Goal: Task Accomplishment & Management: Manage account settings

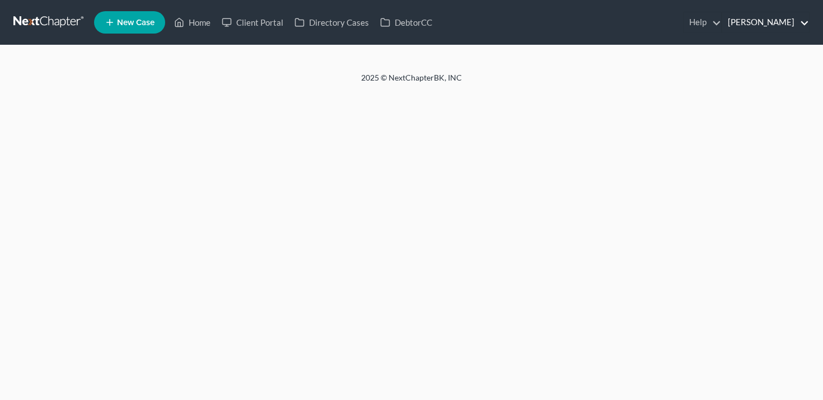
click at [755, 22] on link "[PERSON_NAME]" at bounding box center [765, 22] width 87 height 20
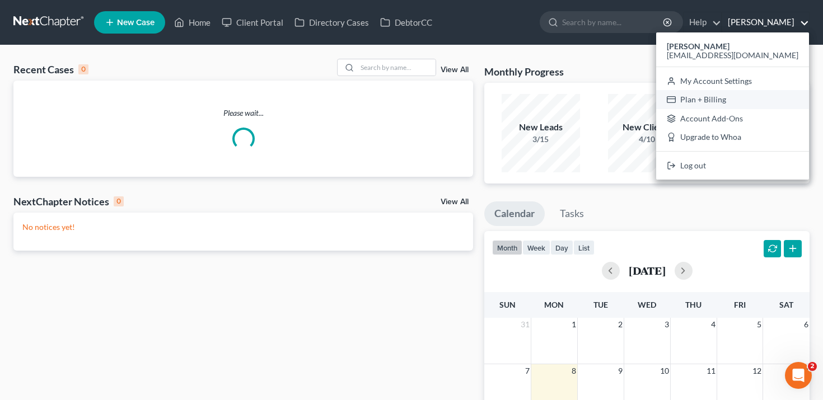
click at [725, 100] on link "Plan + Billing" at bounding box center [732, 99] width 153 height 19
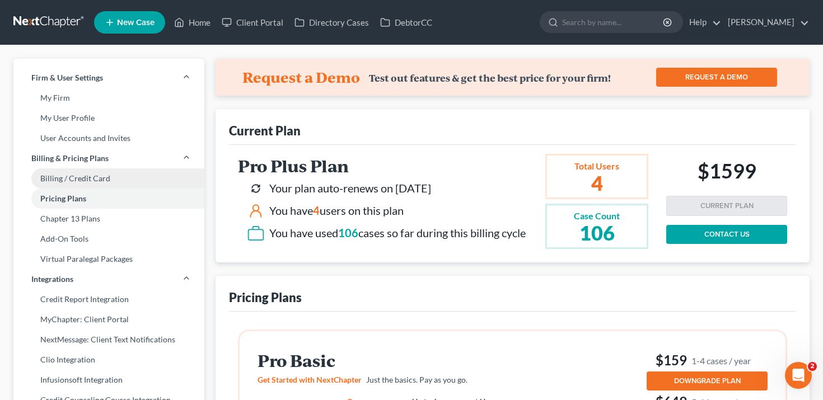
click at [117, 176] on link "Billing / Credit Card" at bounding box center [108, 178] width 191 height 20
select select "18"
select select "1"
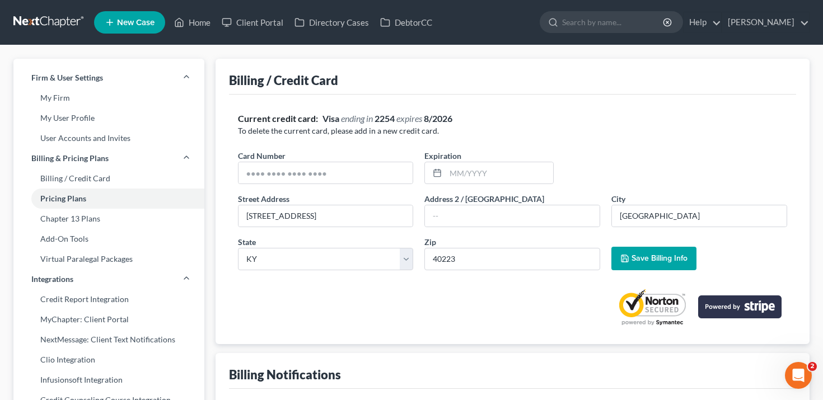
scroll to position [11, 0]
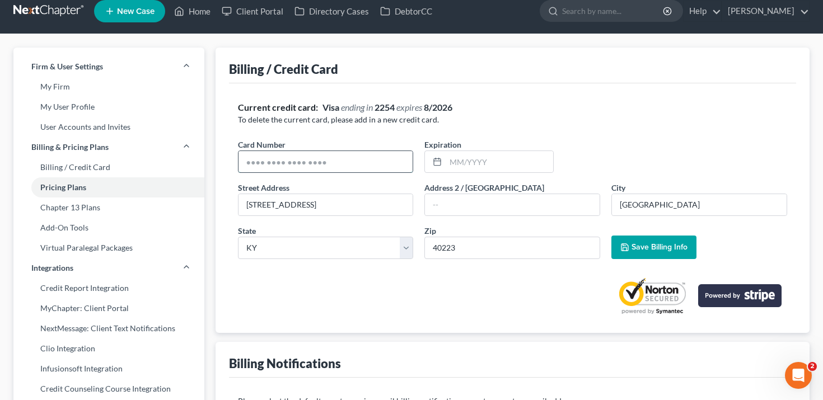
click at [364, 164] on input "text" at bounding box center [325, 161] width 175 height 21
drag, startPoint x: 328, startPoint y: 160, endPoint x: 238, endPoint y: 159, distance: 90.1
click at [238, 159] on input "4427420343028848" at bounding box center [325, 161] width 175 height 21
type input "4427420343028848"
click at [466, 160] on input "text" at bounding box center [499, 161] width 107 height 21
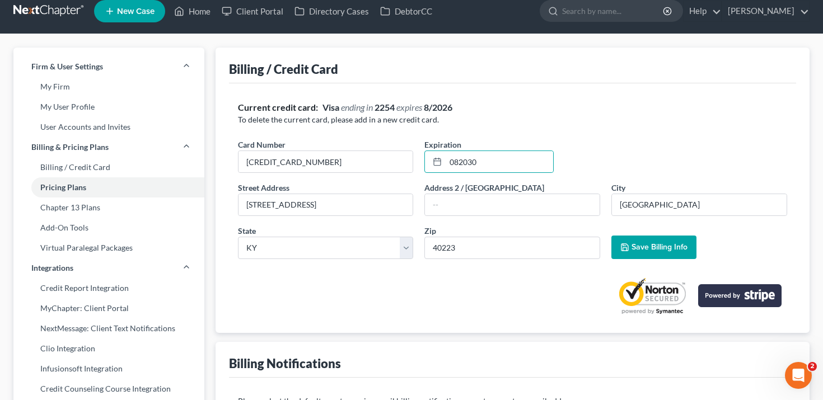
click at [501, 115] on p "To delete the current card, please add in a new credit card." at bounding box center [513, 119] width 550 height 11
click at [460, 163] on input "082030" at bounding box center [499, 161] width 107 height 21
type input "08/2030"
click at [571, 107] on div "Current credit card: Visa ending in 2254 expires 8/2026" at bounding box center [513, 107] width 550 height 13
click at [374, 205] on input "800 Stone Creek Parkway" at bounding box center [325, 204] width 175 height 21
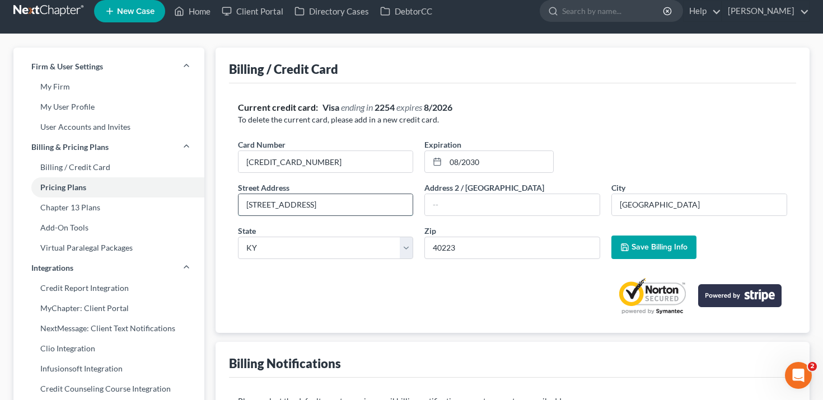
click at [390, 207] on input "800 Stone Creek Parkway" at bounding box center [325, 204] width 175 height 21
paste input "[STREET_ADDRESS]"
type input "[STREET_ADDRESS]"
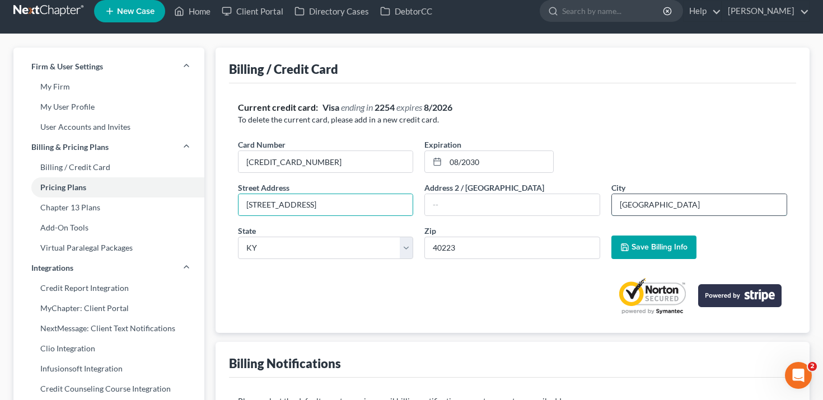
click at [652, 205] on input "Louisville" at bounding box center [699, 204] width 175 height 21
type input "Jeffer"
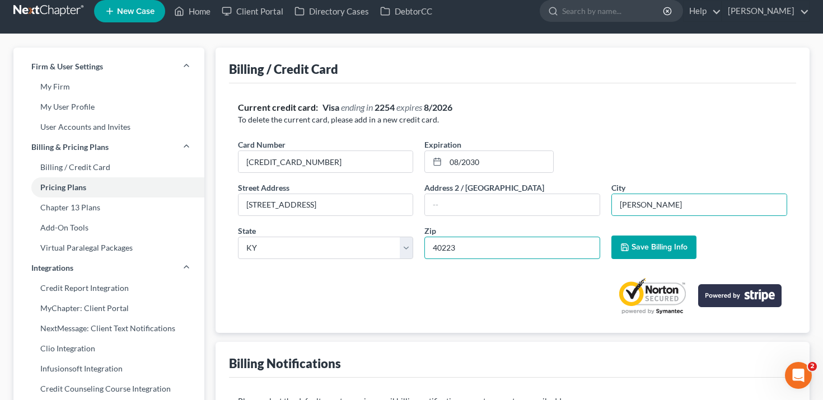
click at [541, 245] on input "40223" at bounding box center [512, 248] width 176 height 22
type input "40299"
click at [691, 202] on input "Jeffer" at bounding box center [699, 204] width 175 height 21
click at [701, 202] on input "[GEOGRAPHIC_DATA]" at bounding box center [699, 204] width 175 height 21
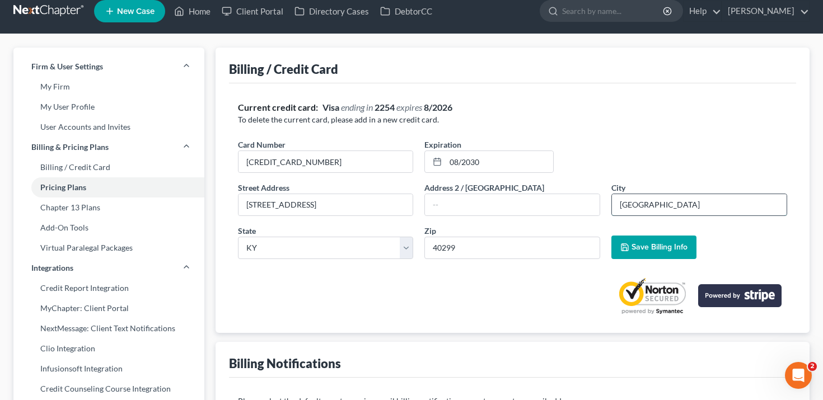
click at [701, 202] on input "[GEOGRAPHIC_DATA]" at bounding box center [699, 204] width 175 height 21
type input "[GEOGRAPHIC_DATA]"
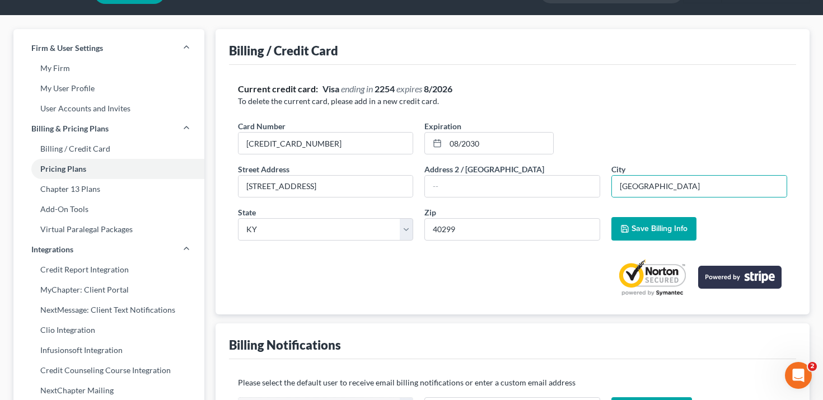
click at [640, 106] on p "To delete the current card, please add in a new credit card." at bounding box center [513, 101] width 550 height 11
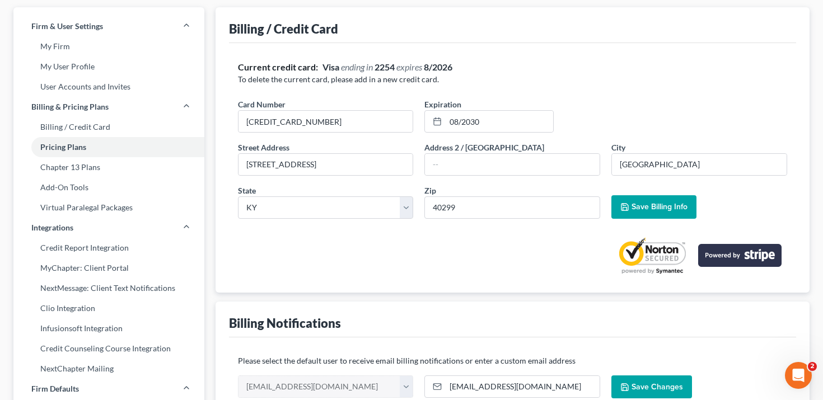
scroll to position [53, 0]
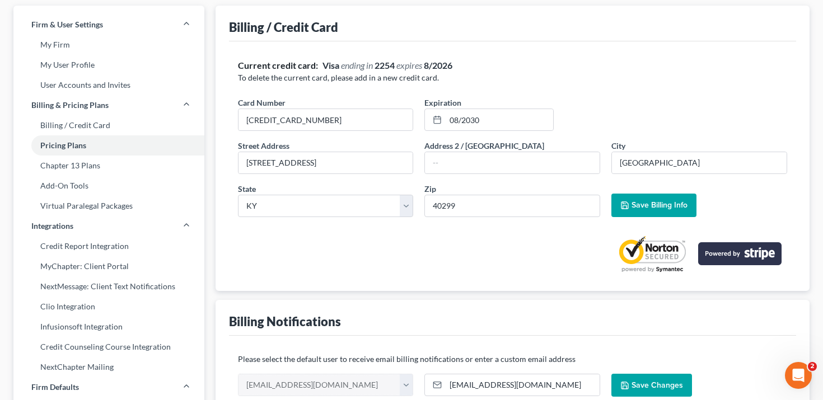
click at [669, 205] on span "Save Billing Info" at bounding box center [659, 205] width 56 height 10
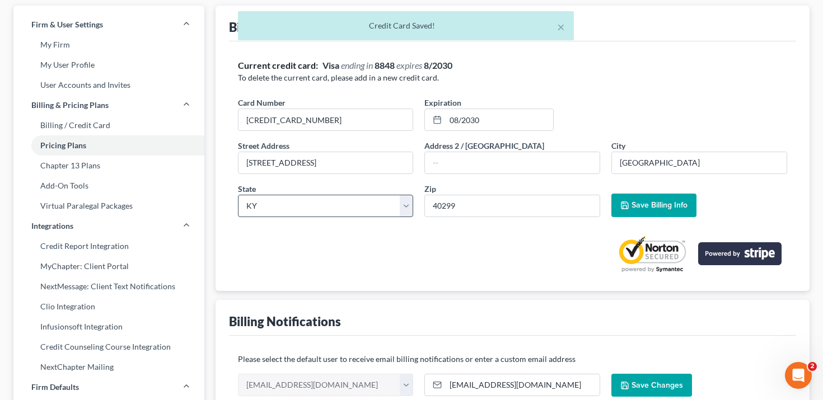
scroll to position [0, 0]
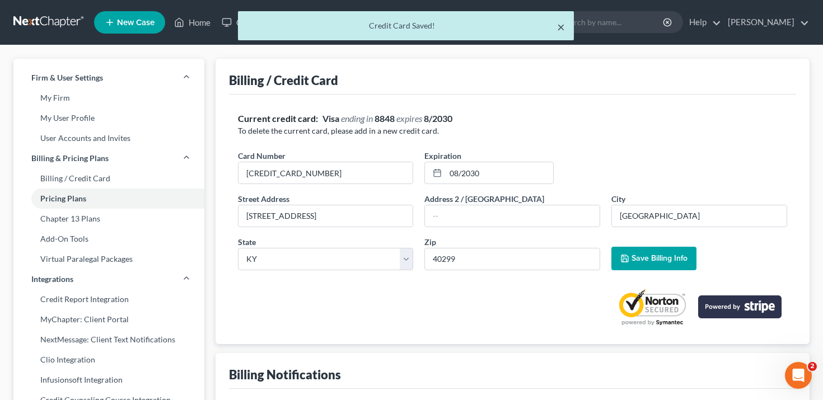
click at [561, 27] on button "×" at bounding box center [561, 26] width 8 height 13
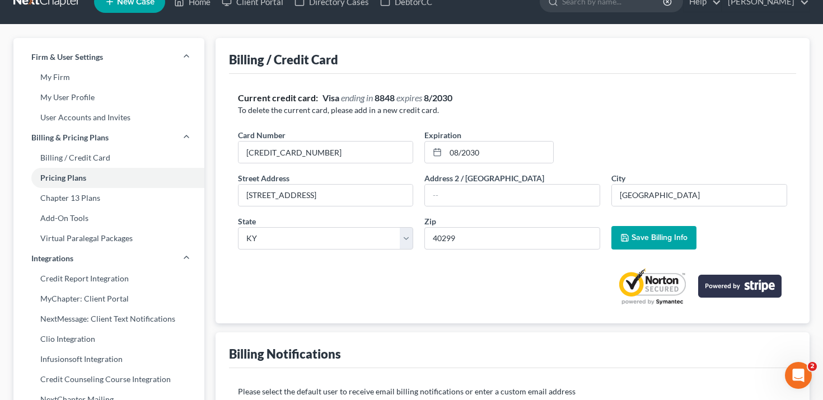
scroll to position [21, 0]
click at [380, 122] on div "Current credit card: Visa ending in 8848 expires 8/2030 To delete the current c…" at bounding box center [513, 197] width 550 height 213
click at [380, 148] on input "4427420343028848" at bounding box center [325, 151] width 175 height 21
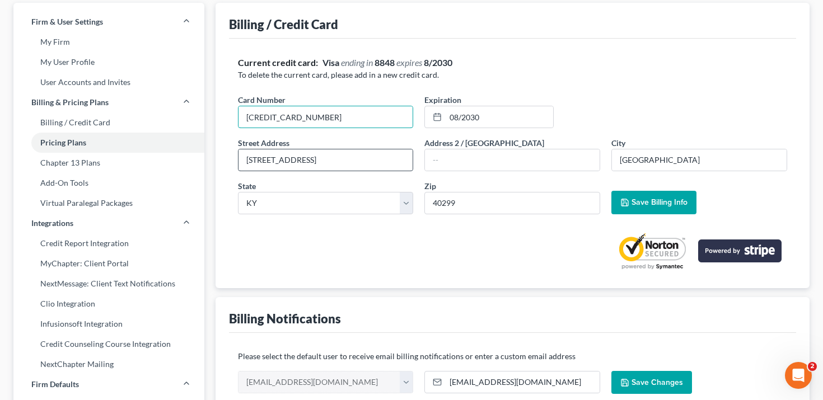
scroll to position [57, 0]
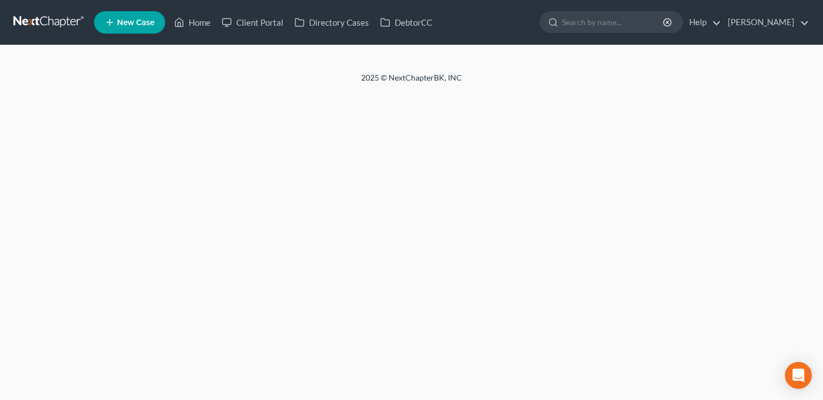
select select "18"
